Goal: Task Accomplishment & Management: Complete application form

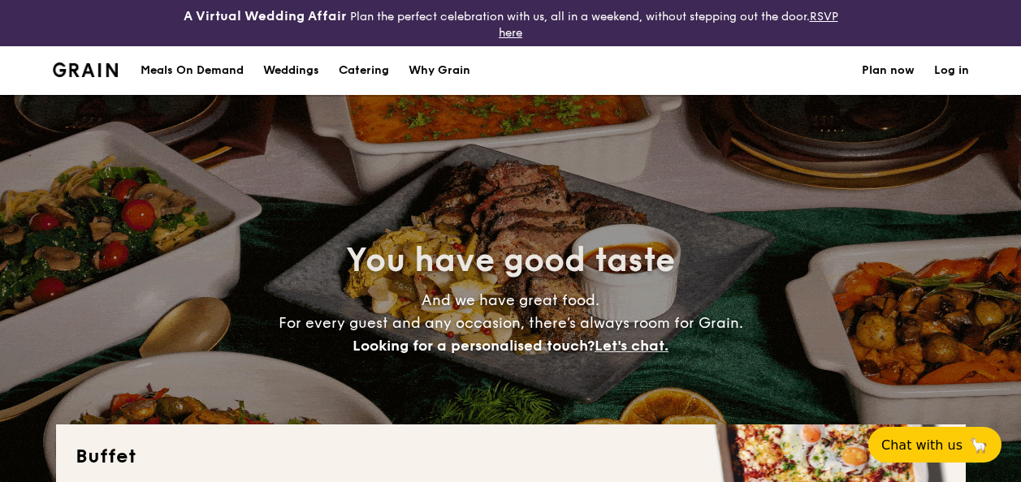
select select
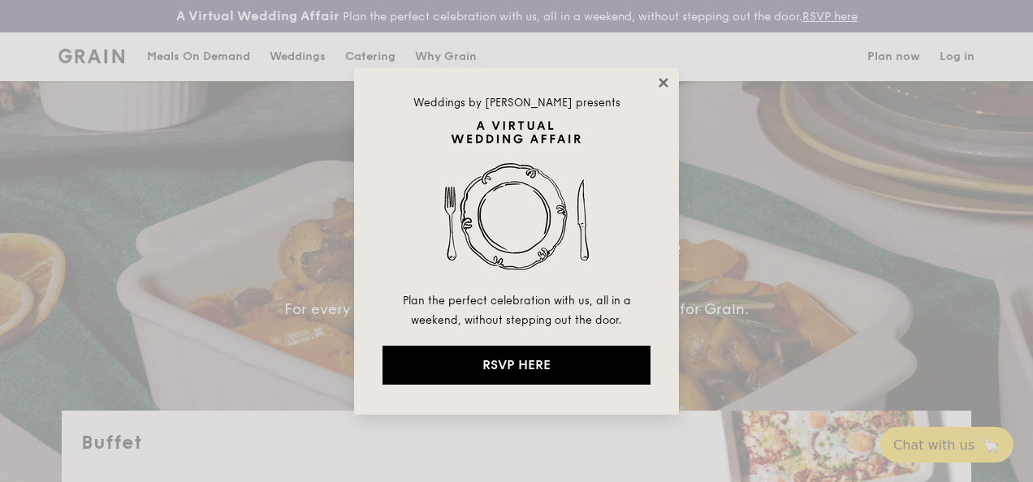
click at [664, 80] on icon at bounding box center [663, 82] width 9 height 9
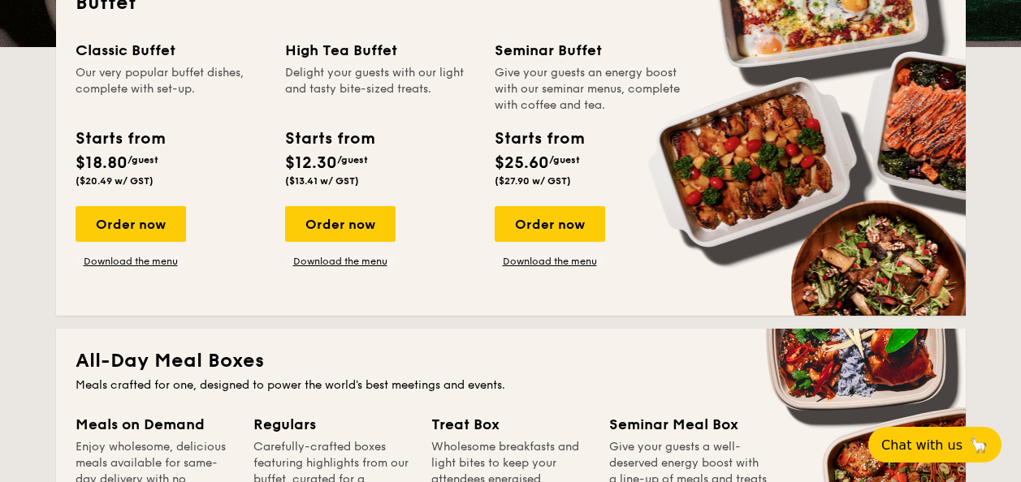
scroll to position [487, 0]
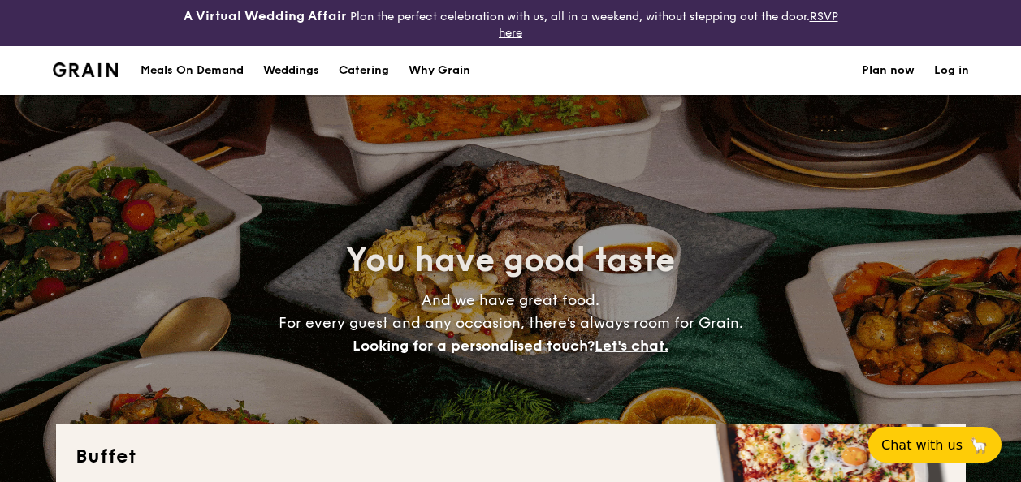
select select
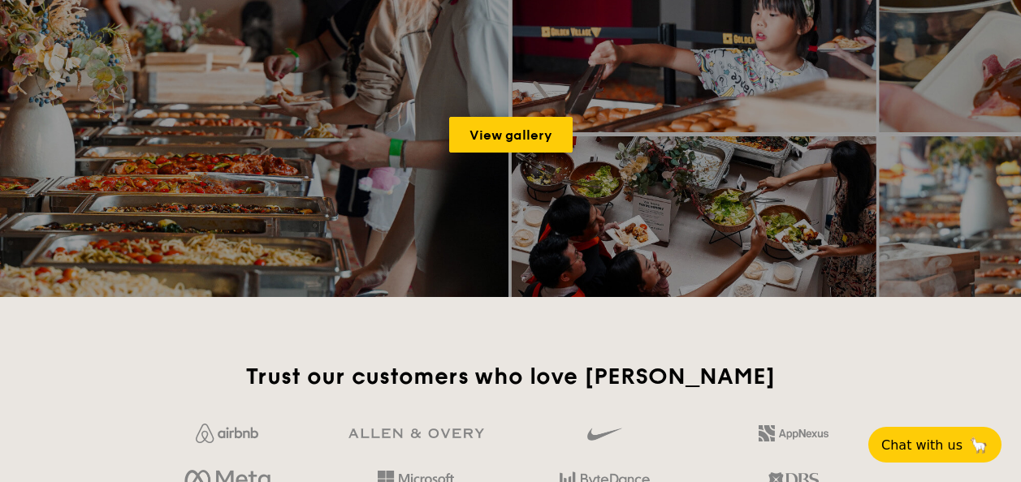
scroll to position [2599, 0]
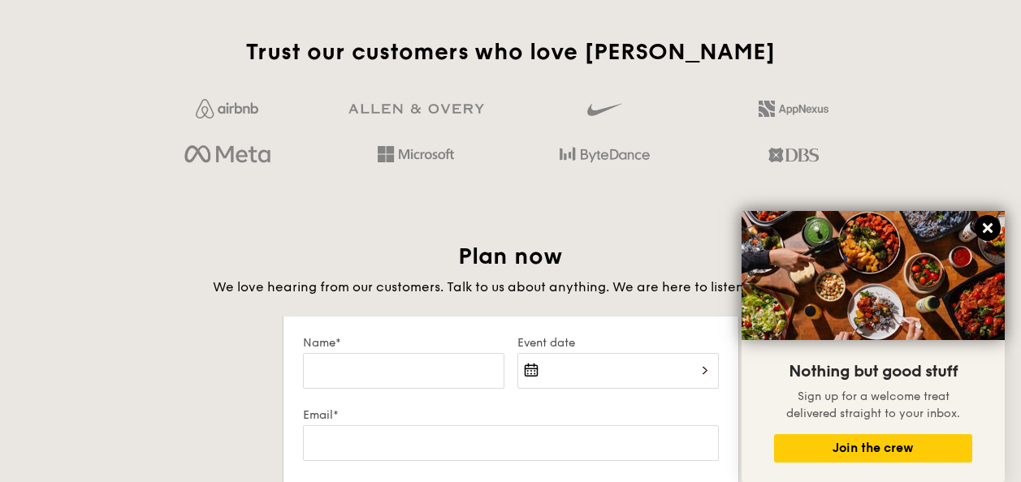
click at [994, 227] on icon at bounding box center [987, 228] width 15 height 15
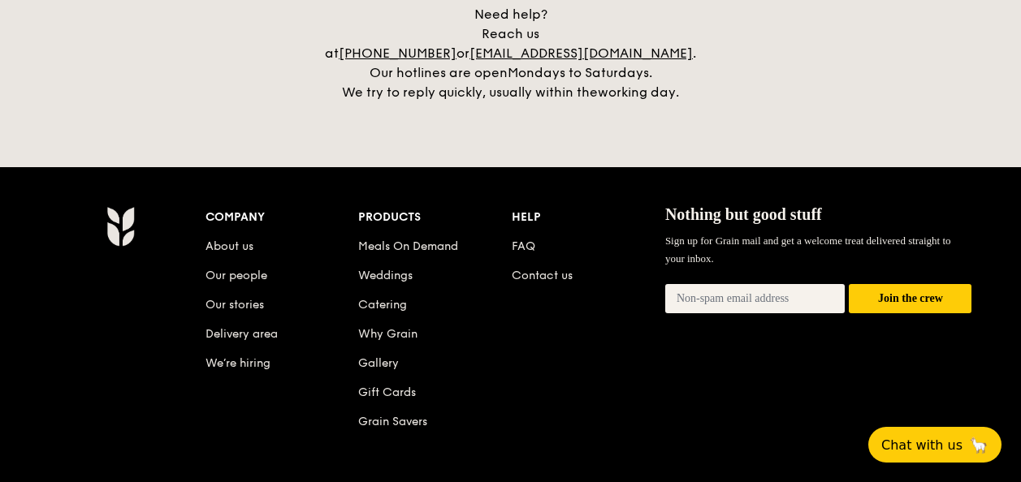
scroll to position [3638, 0]
